Goal: Transaction & Acquisition: Purchase product/service

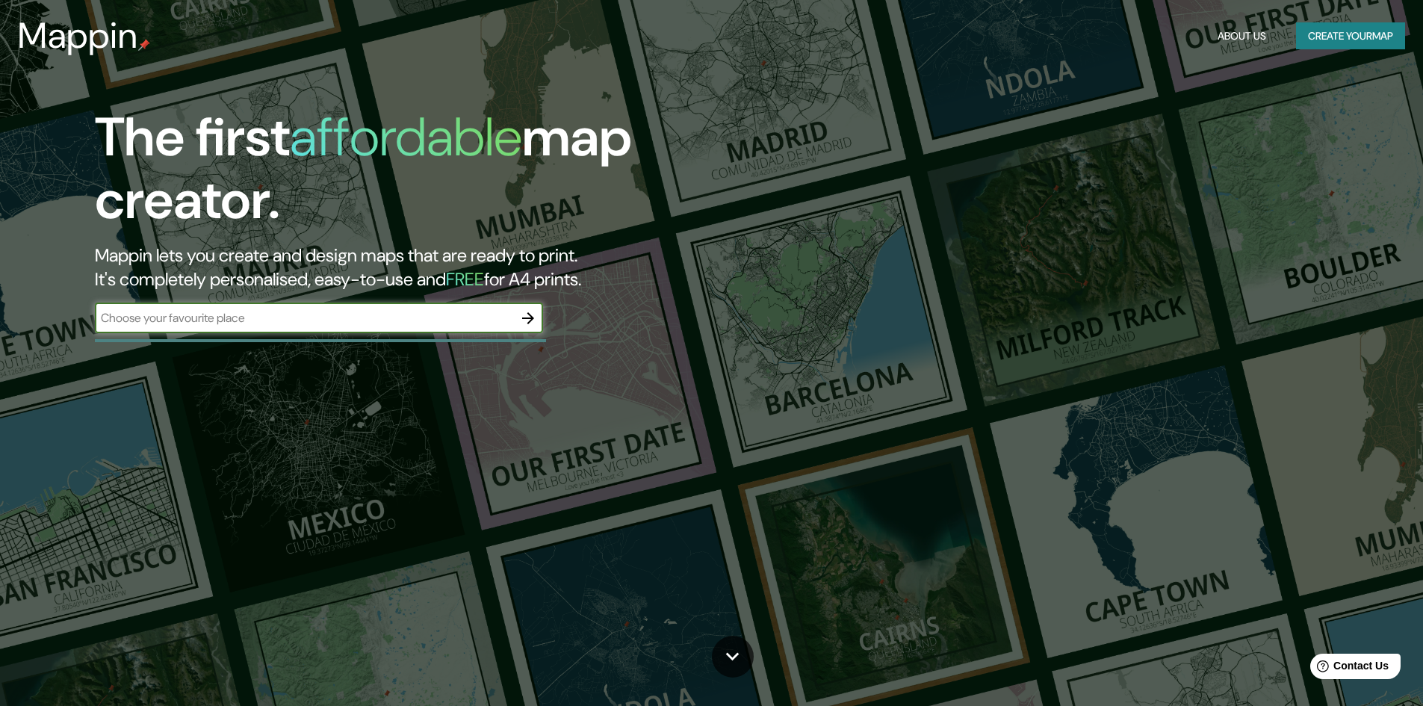
click at [258, 316] on input "text" at bounding box center [304, 317] width 418 height 17
type input "chancay"
click at [523, 315] on icon "button" at bounding box center [528, 318] width 18 height 18
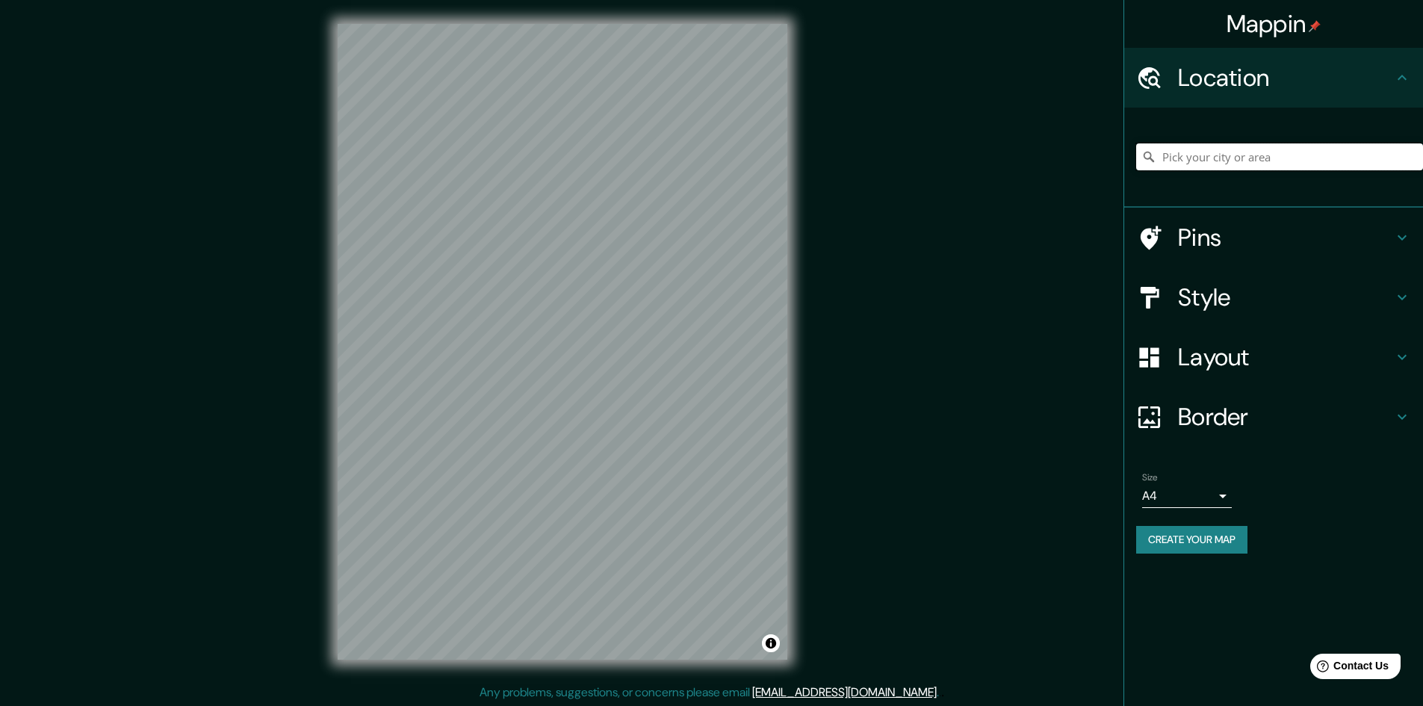
click at [1235, 155] on input "Pick your city or area" at bounding box center [1279, 156] width 287 height 27
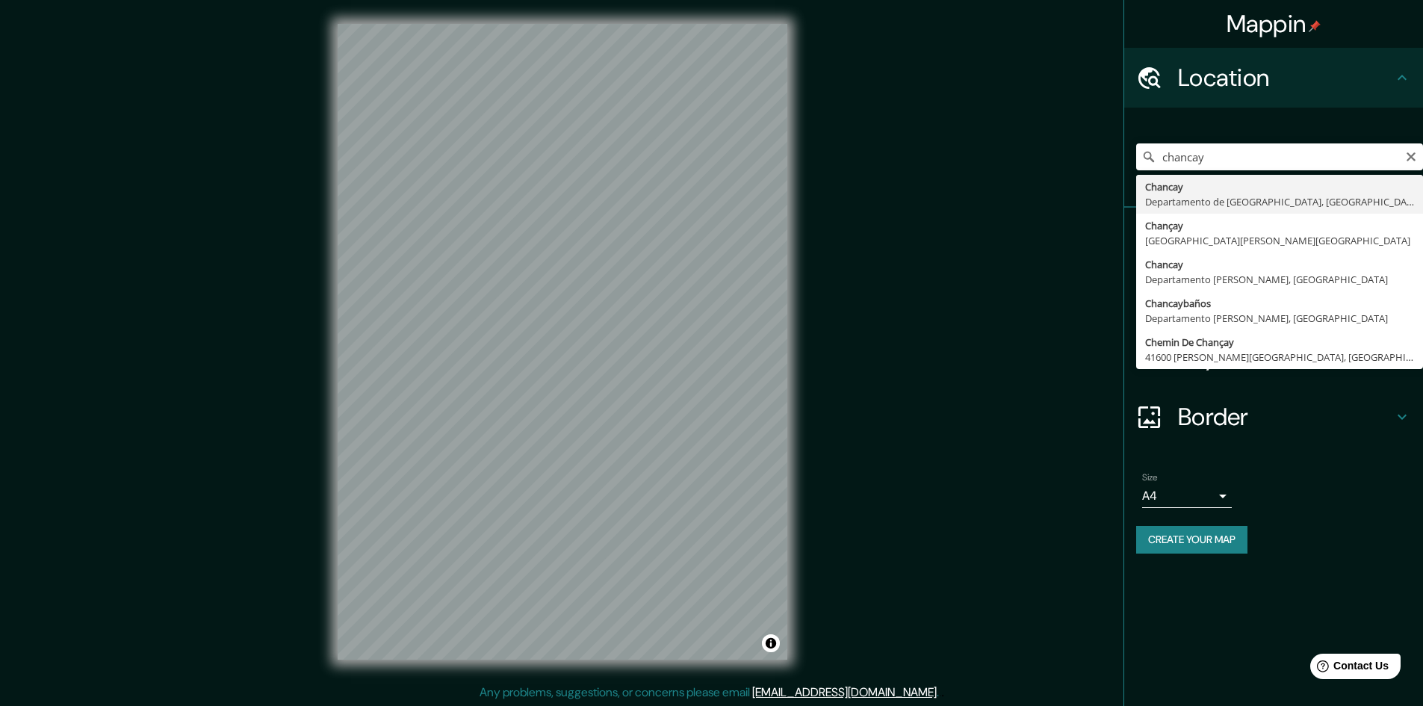
type input "[GEOGRAPHIC_DATA], [GEOGRAPHIC_DATA], [GEOGRAPHIC_DATA]"
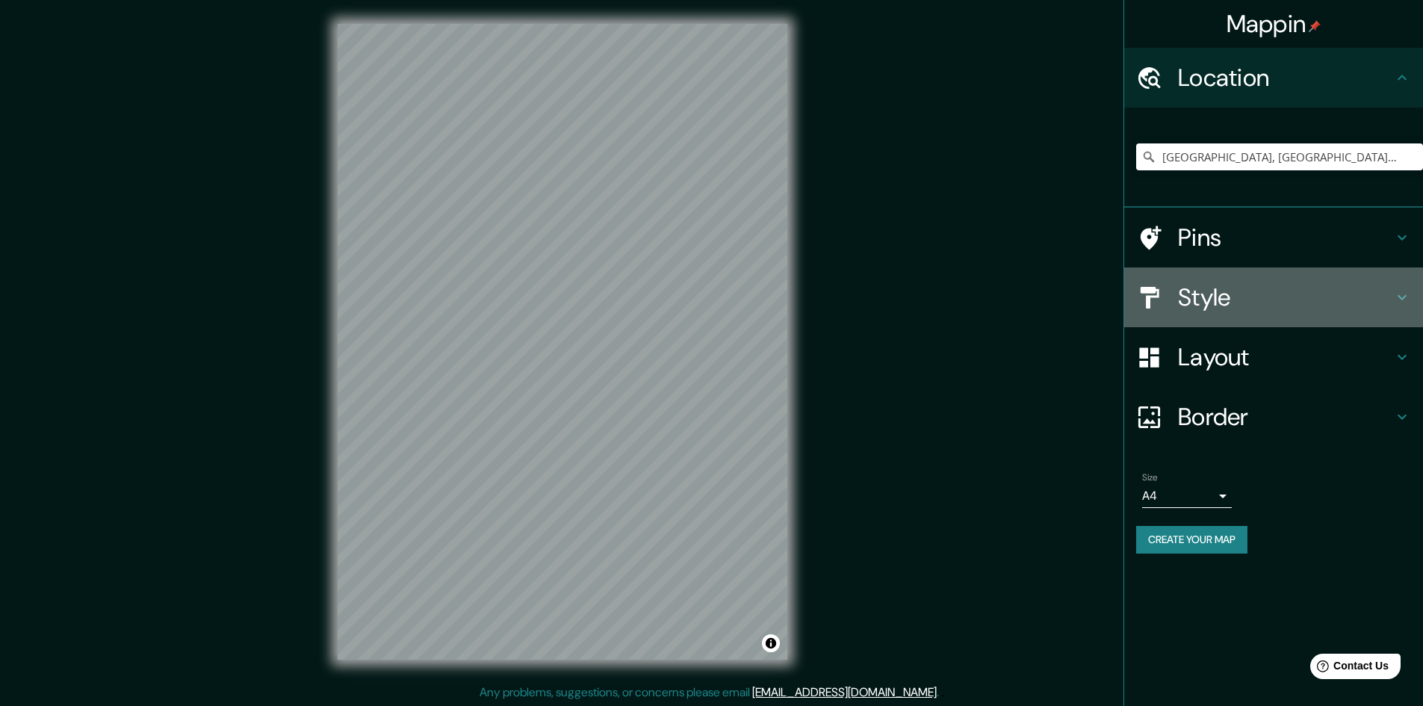
click at [1279, 306] on h4 "Style" at bounding box center [1285, 297] width 215 height 30
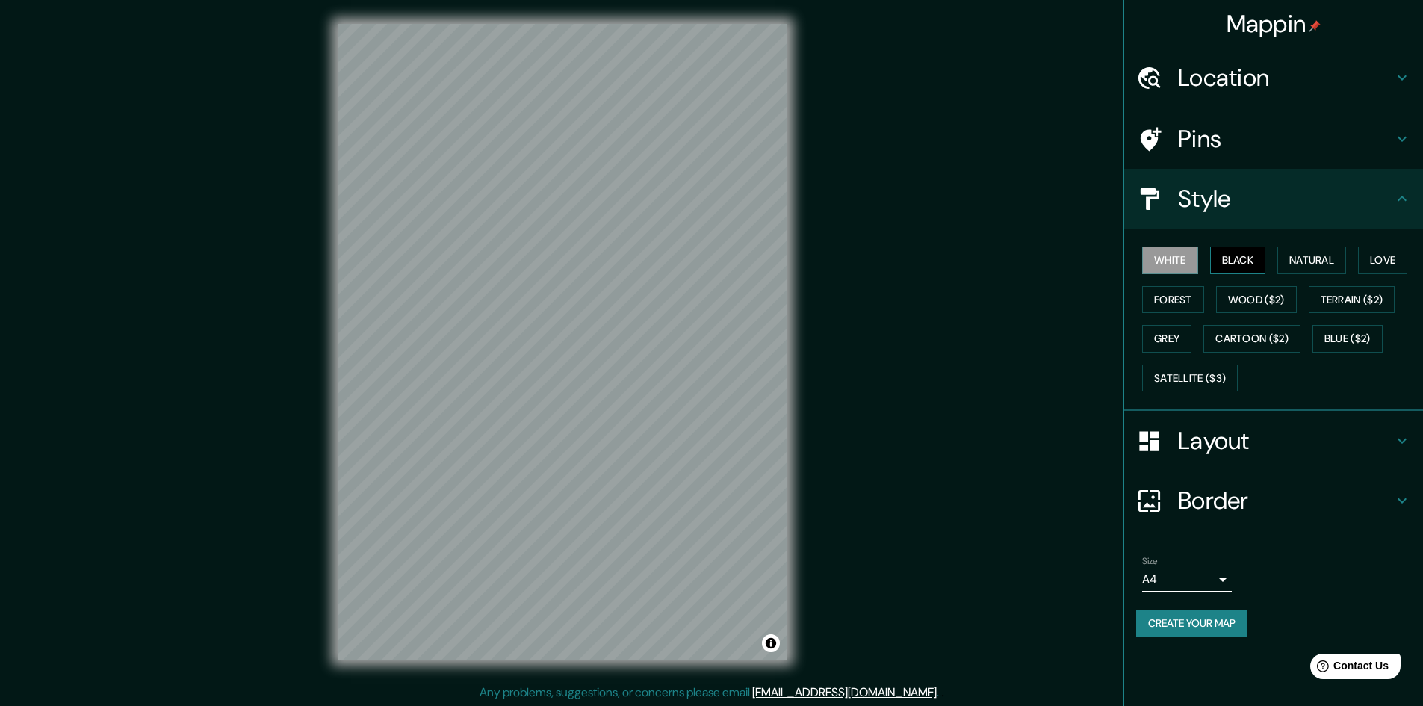
click at [1246, 267] on button "Black" at bounding box center [1238, 260] width 56 height 28
click at [1291, 252] on button "Natural" at bounding box center [1311, 260] width 69 height 28
drag, startPoint x: 1357, startPoint y: 252, endPoint x: 1375, endPoint y: 252, distance: 17.9
click at [1375, 252] on div "White Black Natural Love Forest Wood ($2) Terrain ($2) Grey Cartoon ($2) Blue (…" at bounding box center [1279, 319] width 287 height 157
click at [1383, 252] on button "Love" at bounding box center [1382, 260] width 49 height 28
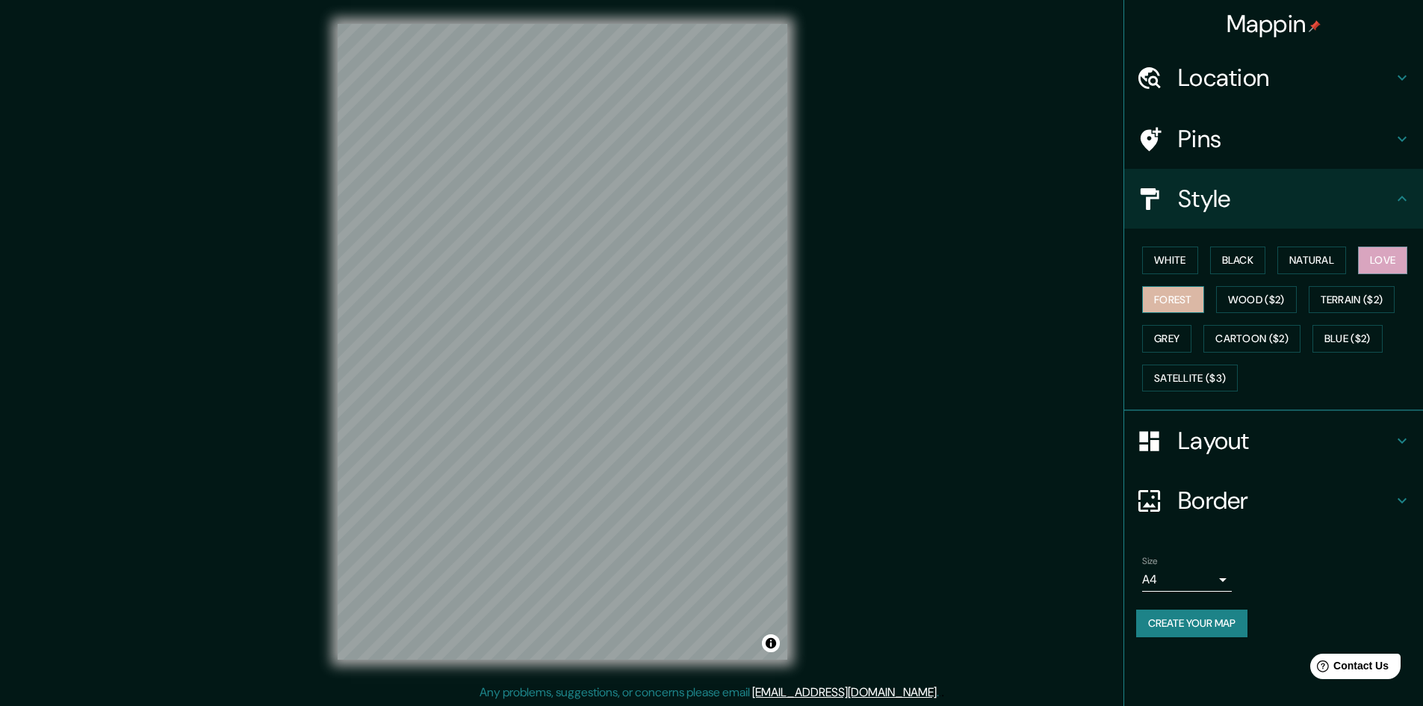
click at [1157, 296] on button "Forest" at bounding box center [1173, 300] width 62 height 28
click at [1256, 300] on button "Wood ($2)" at bounding box center [1256, 300] width 81 height 28
click at [1294, 290] on button "Wood ($2)" at bounding box center [1256, 300] width 81 height 28
click at [1332, 286] on button "Terrain ($2)" at bounding box center [1352, 300] width 87 height 28
click at [1161, 332] on button "Grey" at bounding box center [1166, 339] width 49 height 28
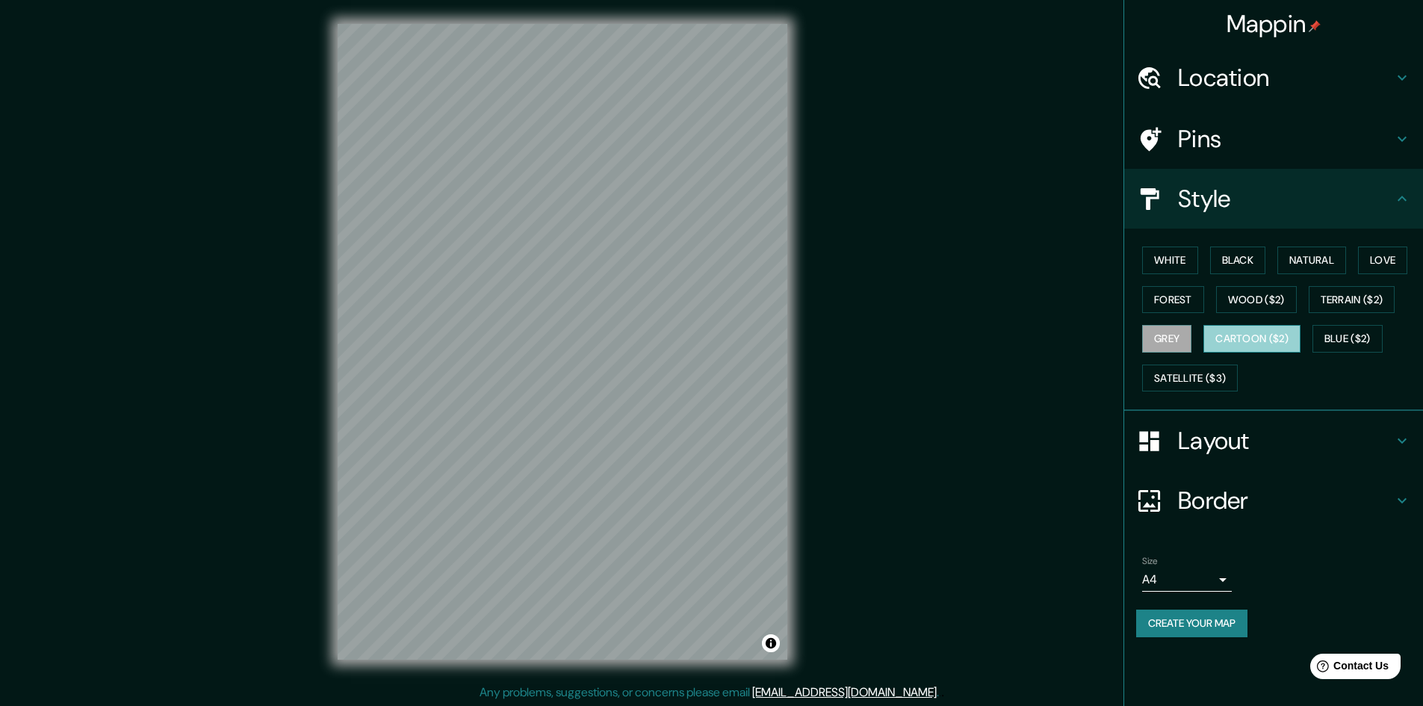
click at [1243, 335] on button "Cartoon ($2)" at bounding box center [1251, 339] width 97 height 28
click at [703, 388] on div "Mappin Location [GEOGRAPHIC_DATA], [GEOGRAPHIC_DATA], [GEOGRAPHIC_DATA] Pins St…" at bounding box center [711, 353] width 1423 height 707
click at [1343, 329] on button "Blue ($2)" at bounding box center [1347, 339] width 70 height 28
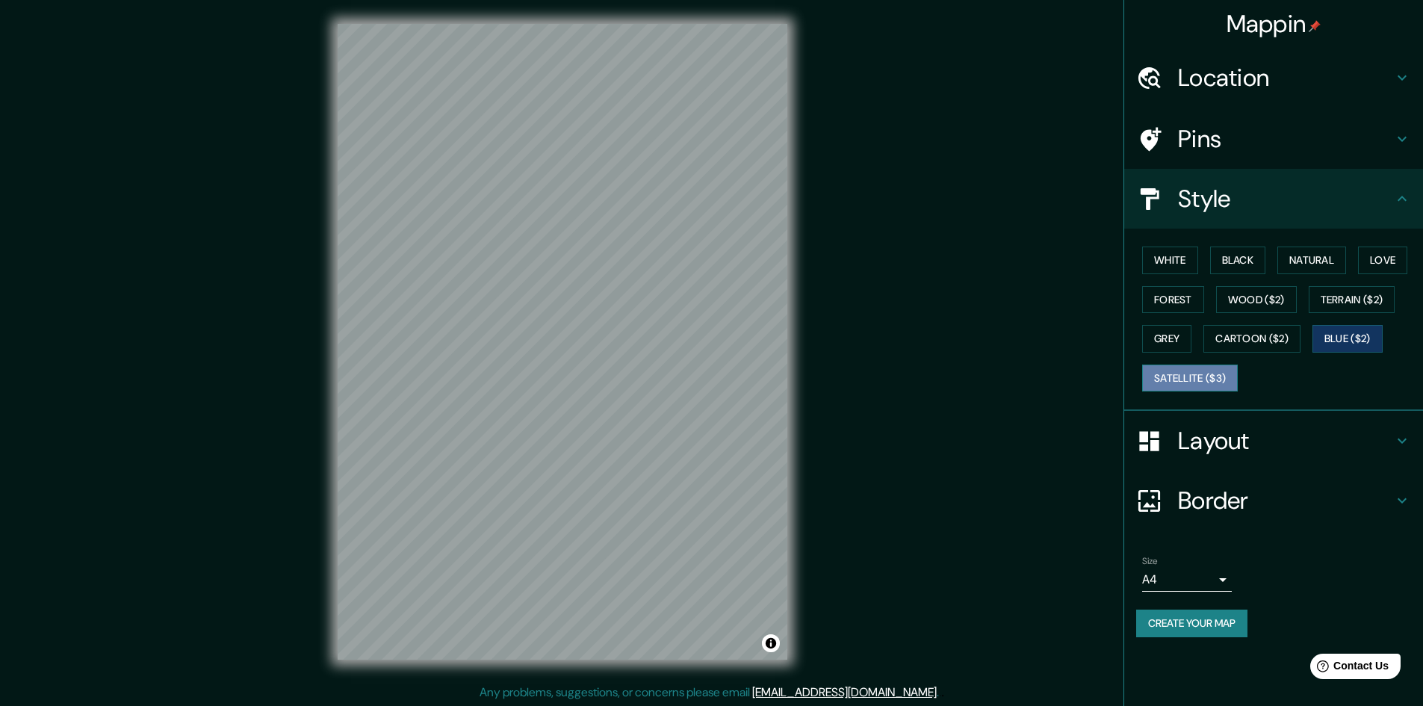
click at [1197, 381] on button "Satellite ($3)" at bounding box center [1190, 378] width 96 height 28
click at [1169, 257] on button "White" at bounding box center [1170, 260] width 56 height 28
click at [1220, 251] on button "Black" at bounding box center [1238, 260] width 56 height 28
click at [1170, 269] on button "White" at bounding box center [1170, 260] width 56 height 28
click at [1164, 370] on button "Satellite ($3)" at bounding box center [1190, 378] width 96 height 28
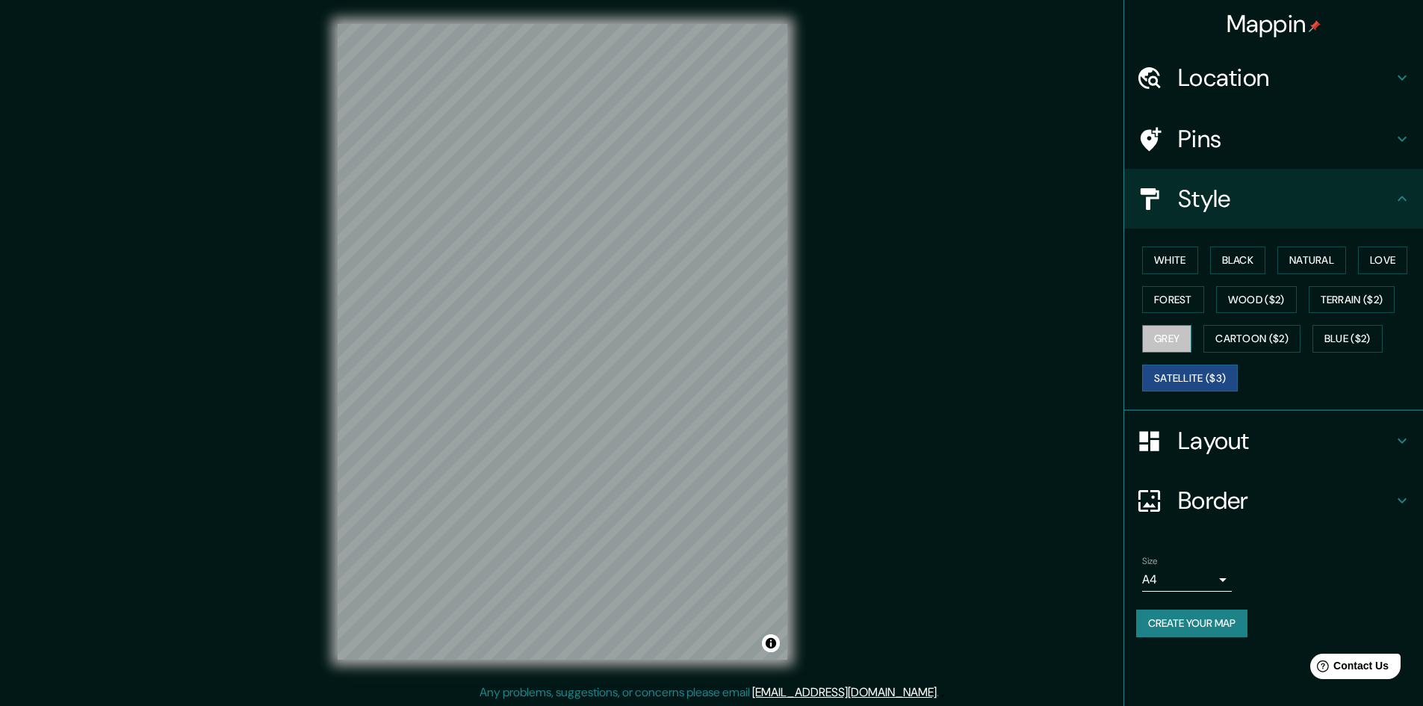
click at [1165, 326] on button "Grey" at bounding box center [1166, 339] width 49 height 28
click at [1162, 303] on button "Forest" at bounding box center [1173, 300] width 62 height 28
click at [1173, 255] on button "White" at bounding box center [1170, 260] width 56 height 28
click at [1242, 263] on button "Black" at bounding box center [1238, 260] width 56 height 28
click at [1276, 259] on div "White Black Natural Love Forest Wood ($2) Terrain ($2) Grey Cartoon ($2) Blue (…" at bounding box center [1279, 319] width 287 height 157
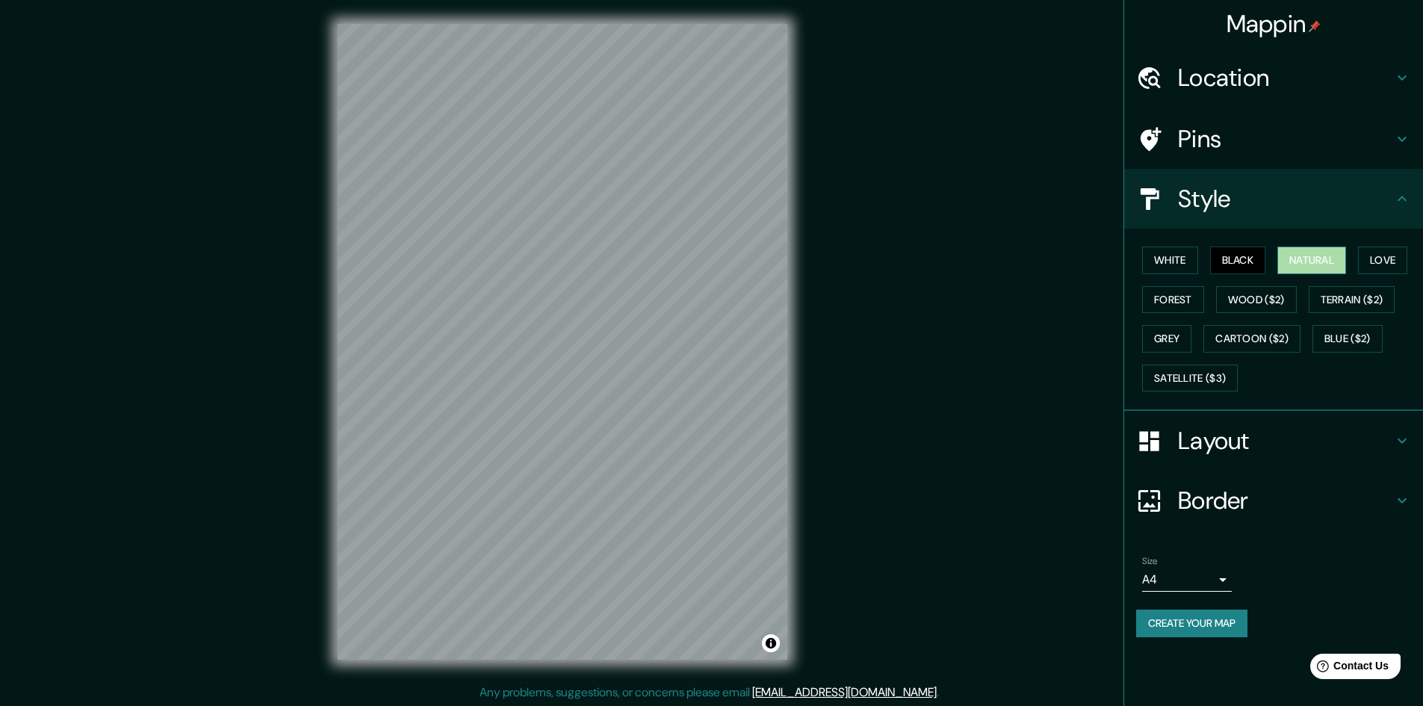
click at [1306, 259] on button "Natural" at bounding box center [1311, 260] width 69 height 28
click at [1383, 266] on button "Love" at bounding box center [1382, 260] width 49 height 28
click at [1180, 310] on button "Forest" at bounding box center [1173, 300] width 62 height 28
click at [1394, 253] on button "Love" at bounding box center [1382, 260] width 49 height 28
click at [1181, 260] on button "White" at bounding box center [1170, 260] width 56 height 28
